Goal: Information Seeking & Learning: Stay updated

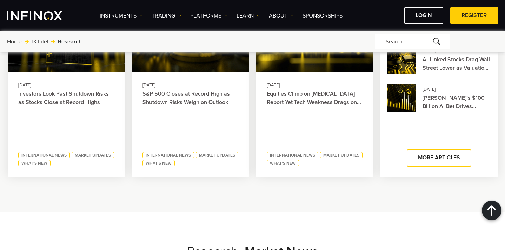
scroll to position [300, 0]
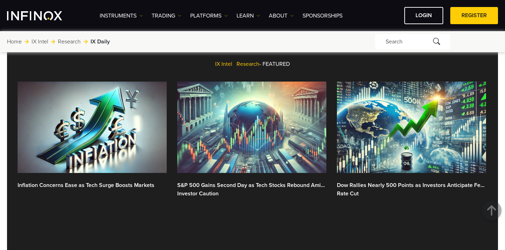
scroll to position [70, 0]
